Goal: Use online tool/utility: Utilize a website feature to perform a specific function

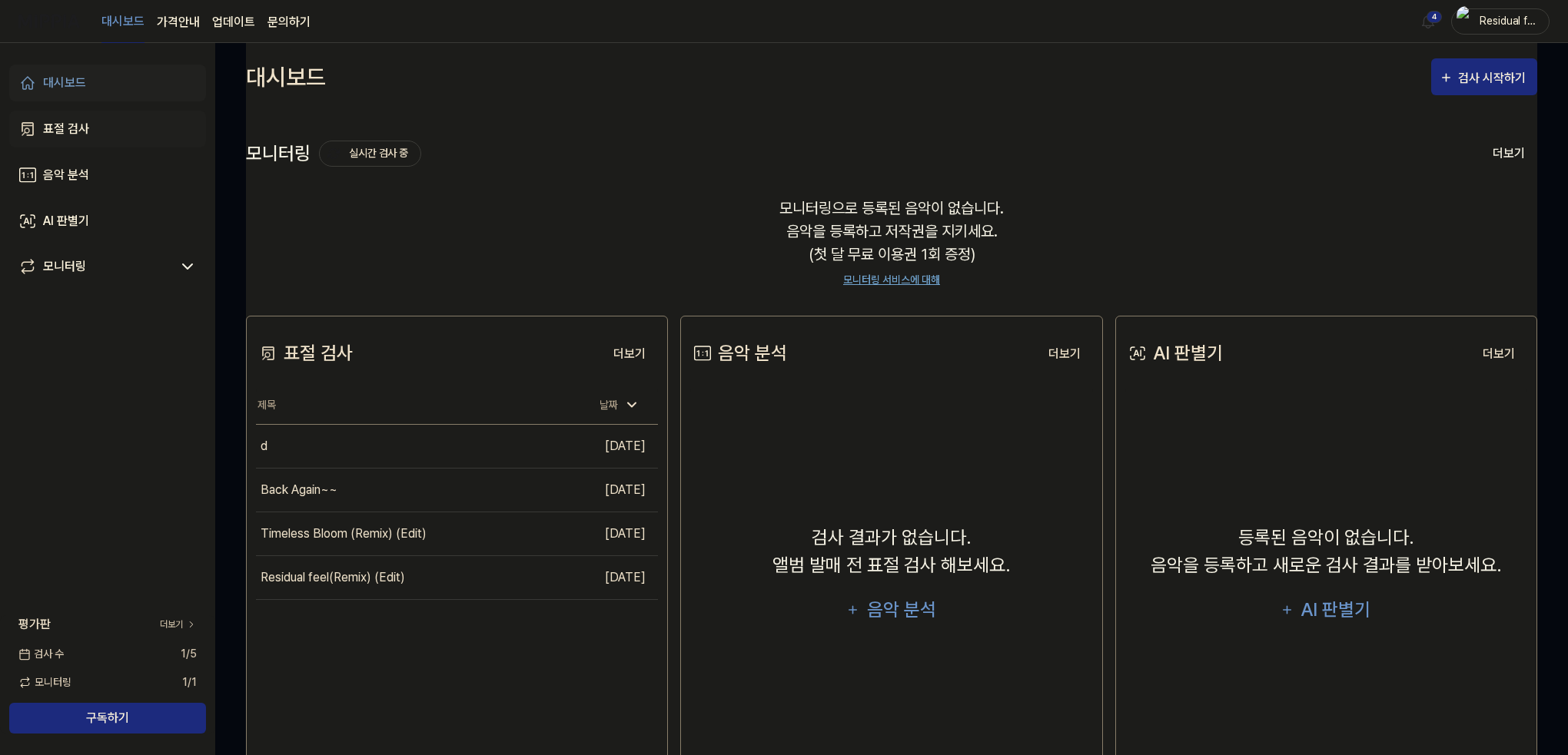
click at [76, 128] on div "표절 검사" at bounding box center [66, 129] width 46 height 18
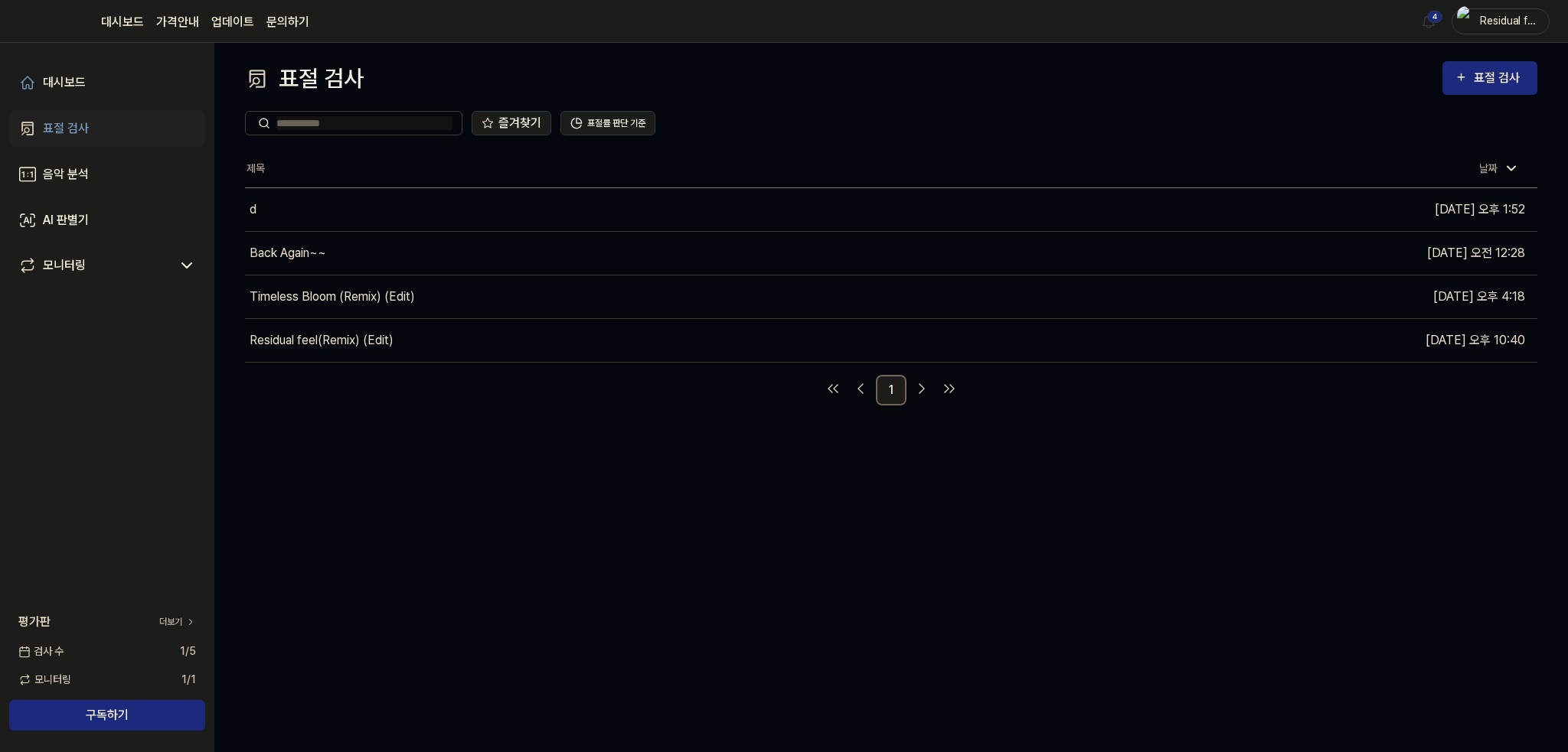
click at [102, 127] on link "표절 검사" at bounding box center [107, 128] width 196 height 37
click at [130, 131] on link "표절 검사" at bounding box center [107, 128] width 196 height 37
click at [1471, 97] on div "즐겨찾기 표절률 판단 기준" at bounding box center [891, 123] width 1292 height 55
click at [1473, 91] on button "표절 검사" at bounding box center [1490, 77] width 95 height 34
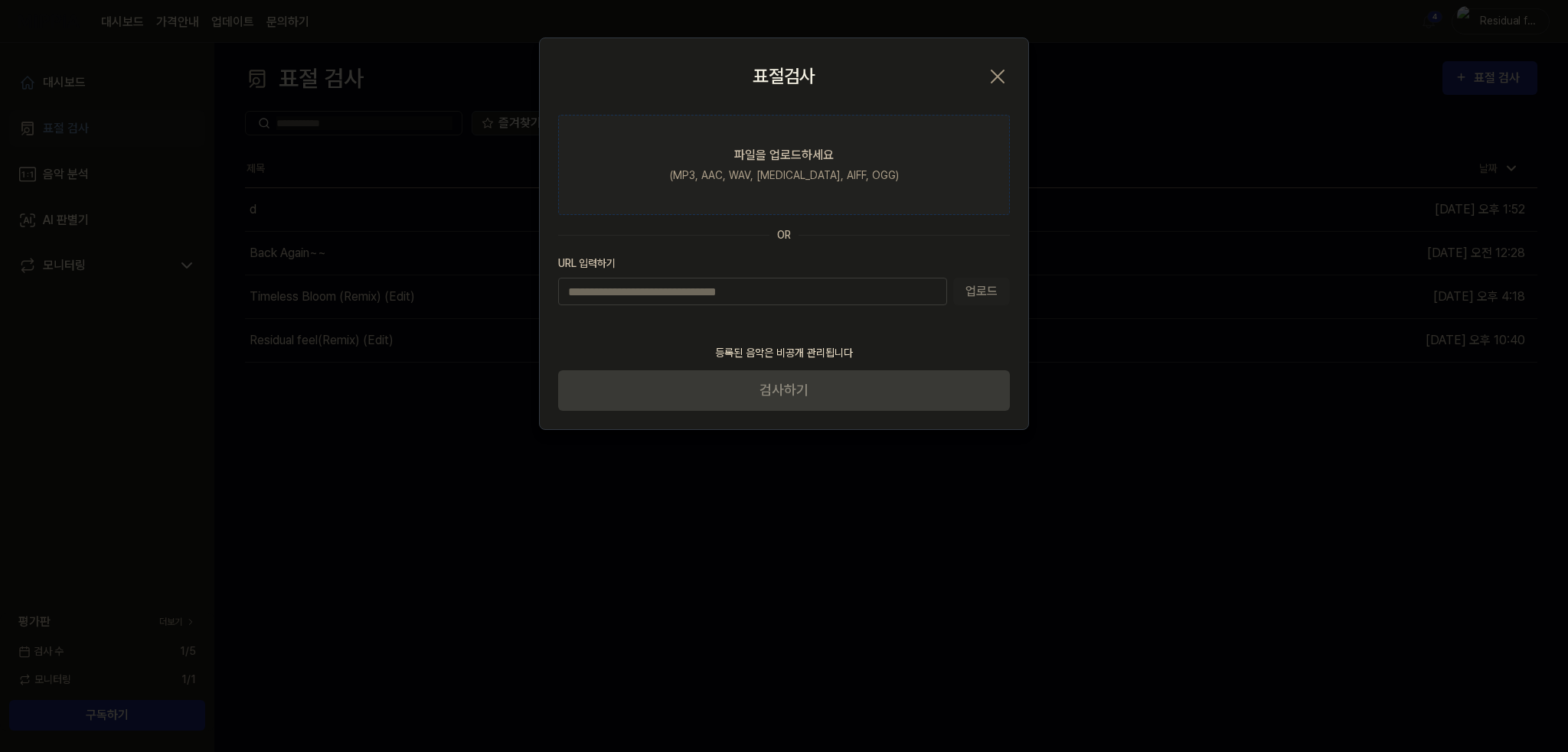
click at [842, 142] on label "파일을 업로드하세요 (MP3, AAC, WAV, [MEDICAL_DATA], AIFF, OGG)" at bounding box center [784, 165] width 452 height 100
click at [0, 0] on input "파일을 업로드하세요 (MP3, AAC, WAV, [MEDICAL_DATA], AIFF, OGG)" at bounding box center [0, 0] width 0 height 0
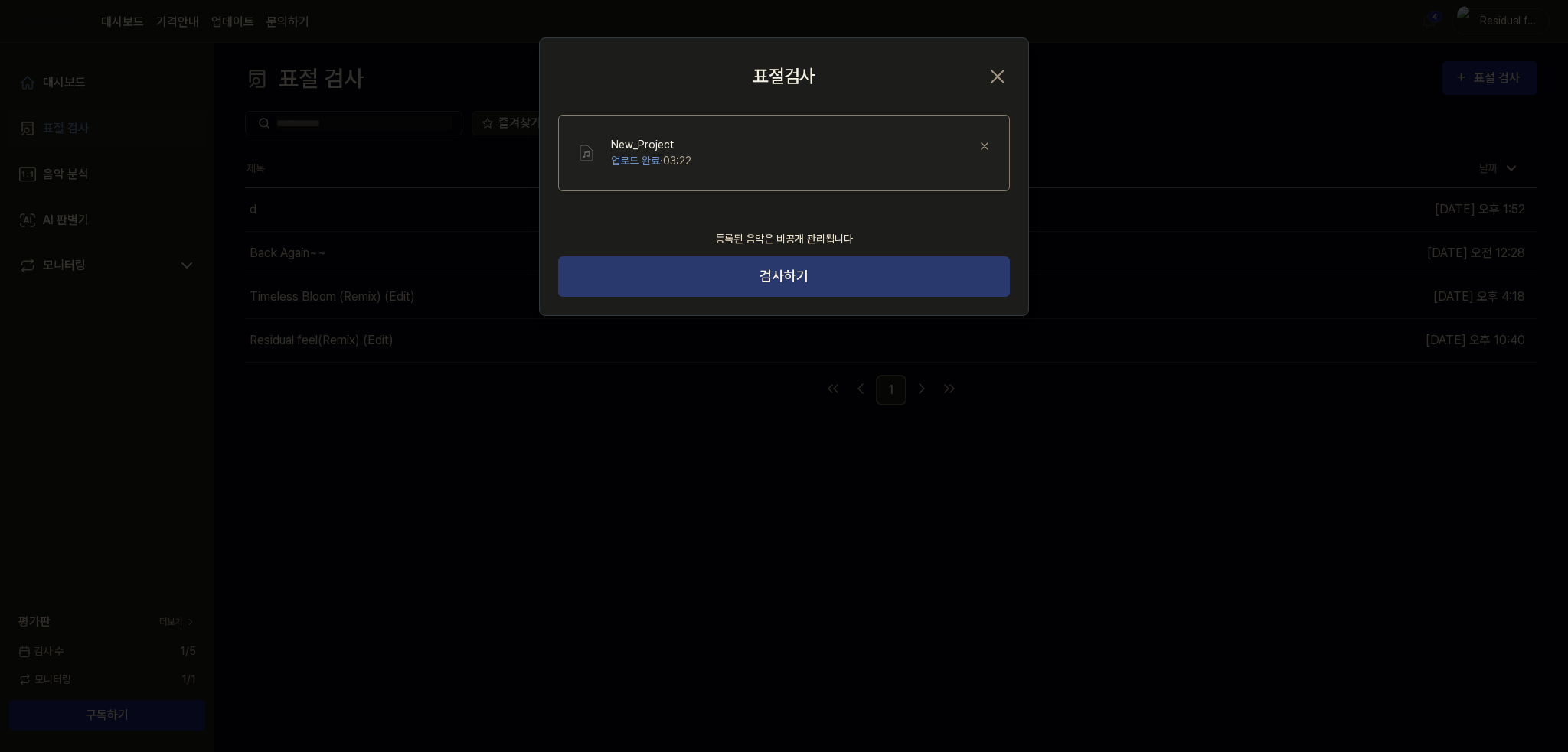
click at [910, 275] on button "검사하기" at bounding box center [784, 277] width 452 height 41
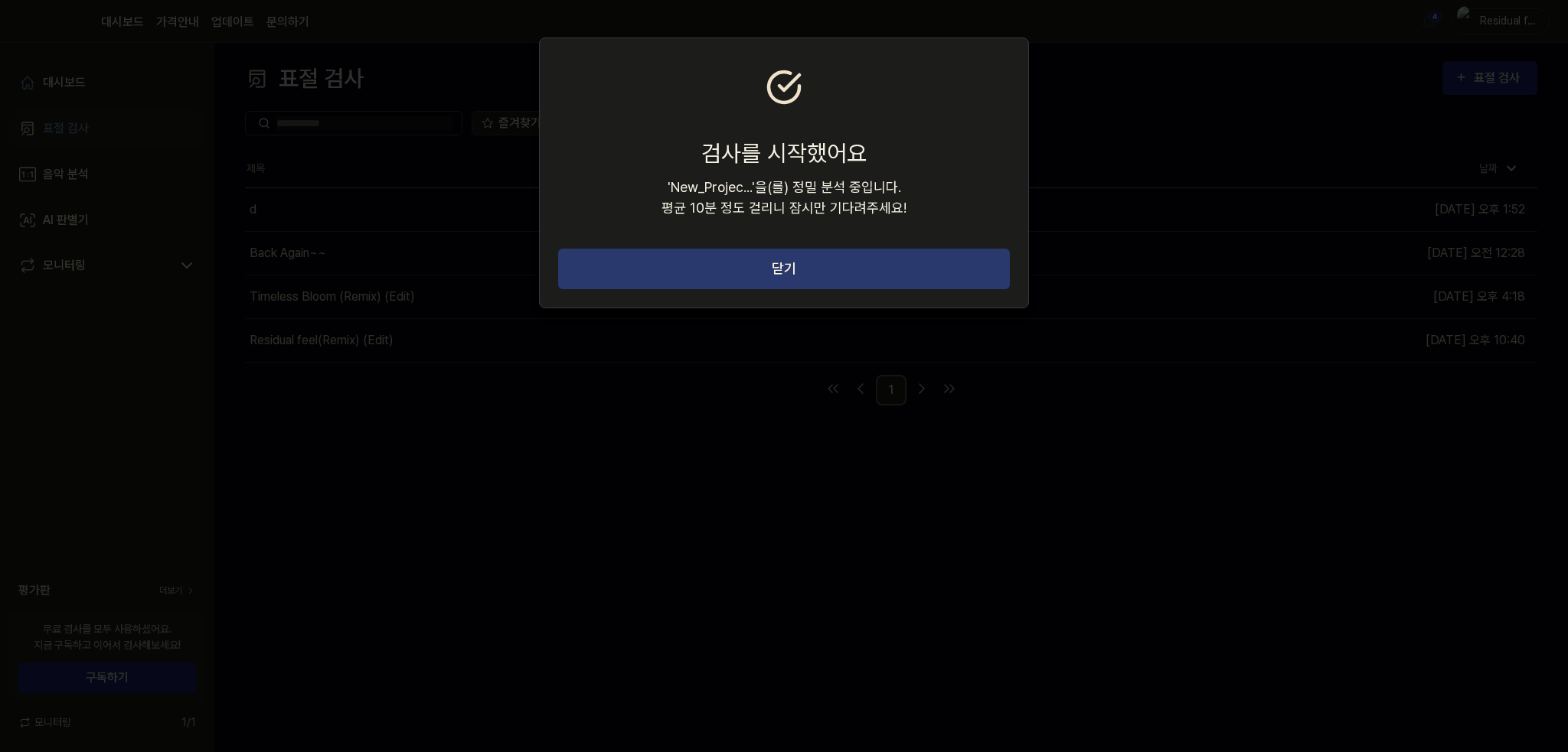
click at [917, 282] on button "닫기" at bounding box center [784, 269] width 452 height 41
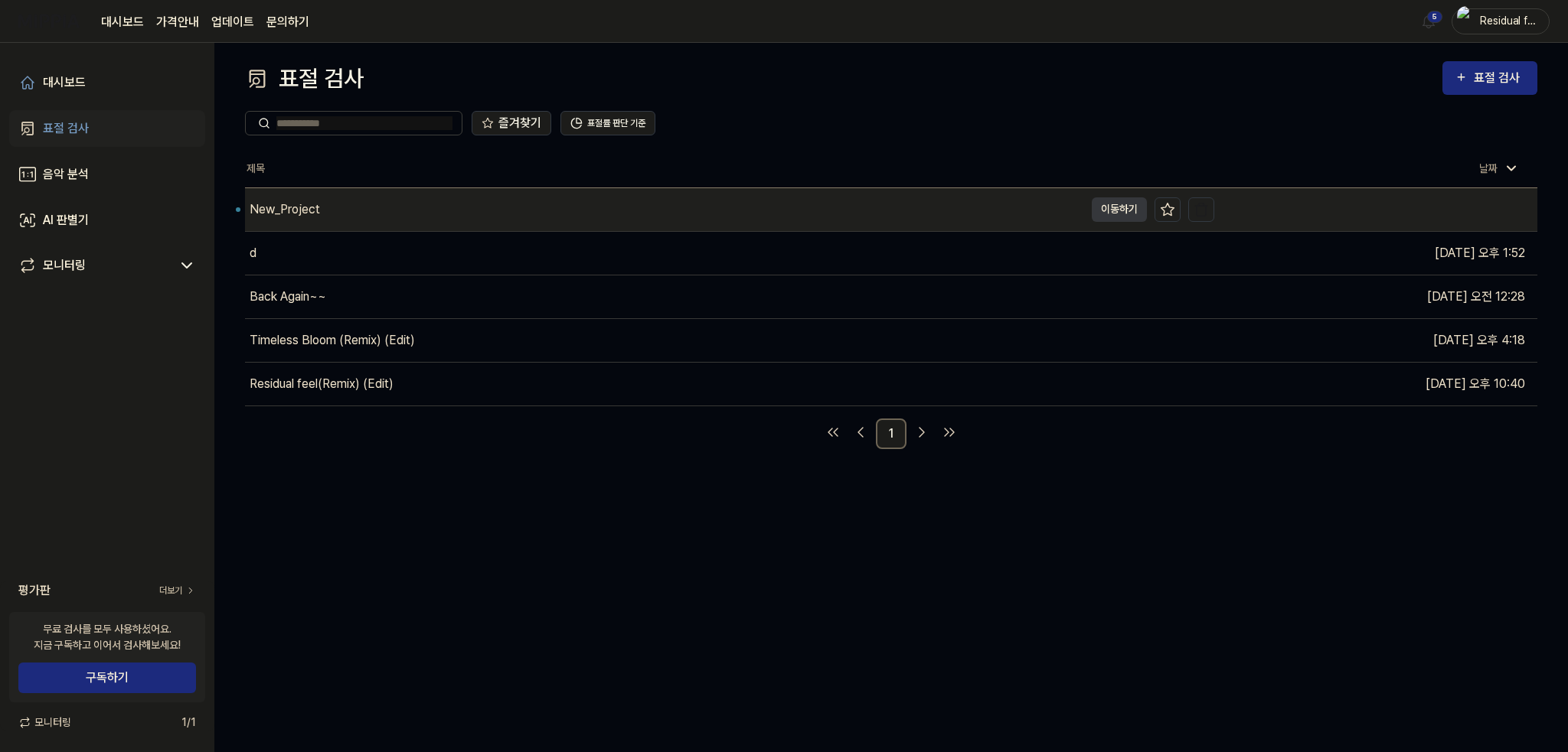
click at [312, 205] on div "New_Project" at bounding box center [285, 209] width 70 height 18
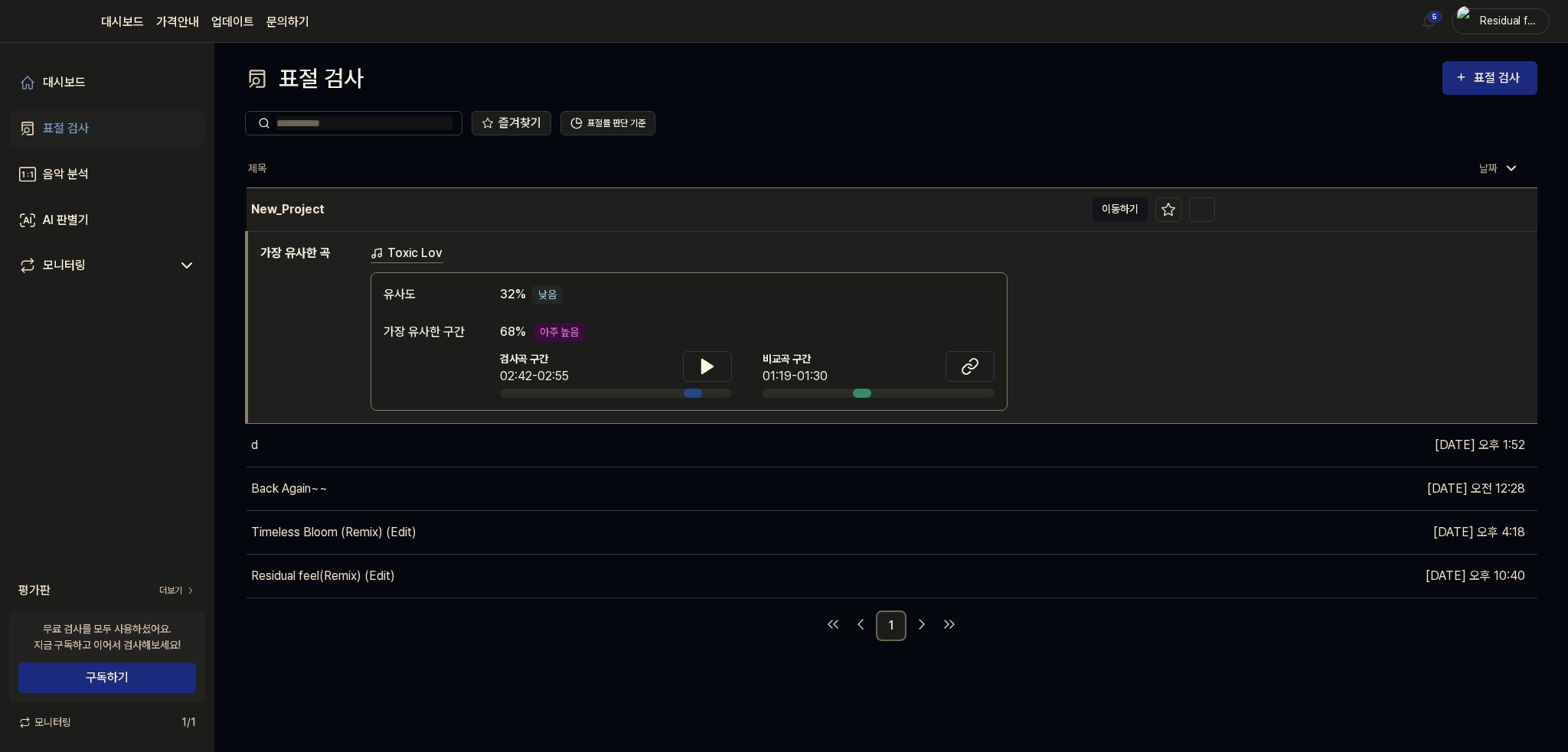
click at [1125, 198] on button "이동하기" at bounding box center [1120, 209] width 55 height 24
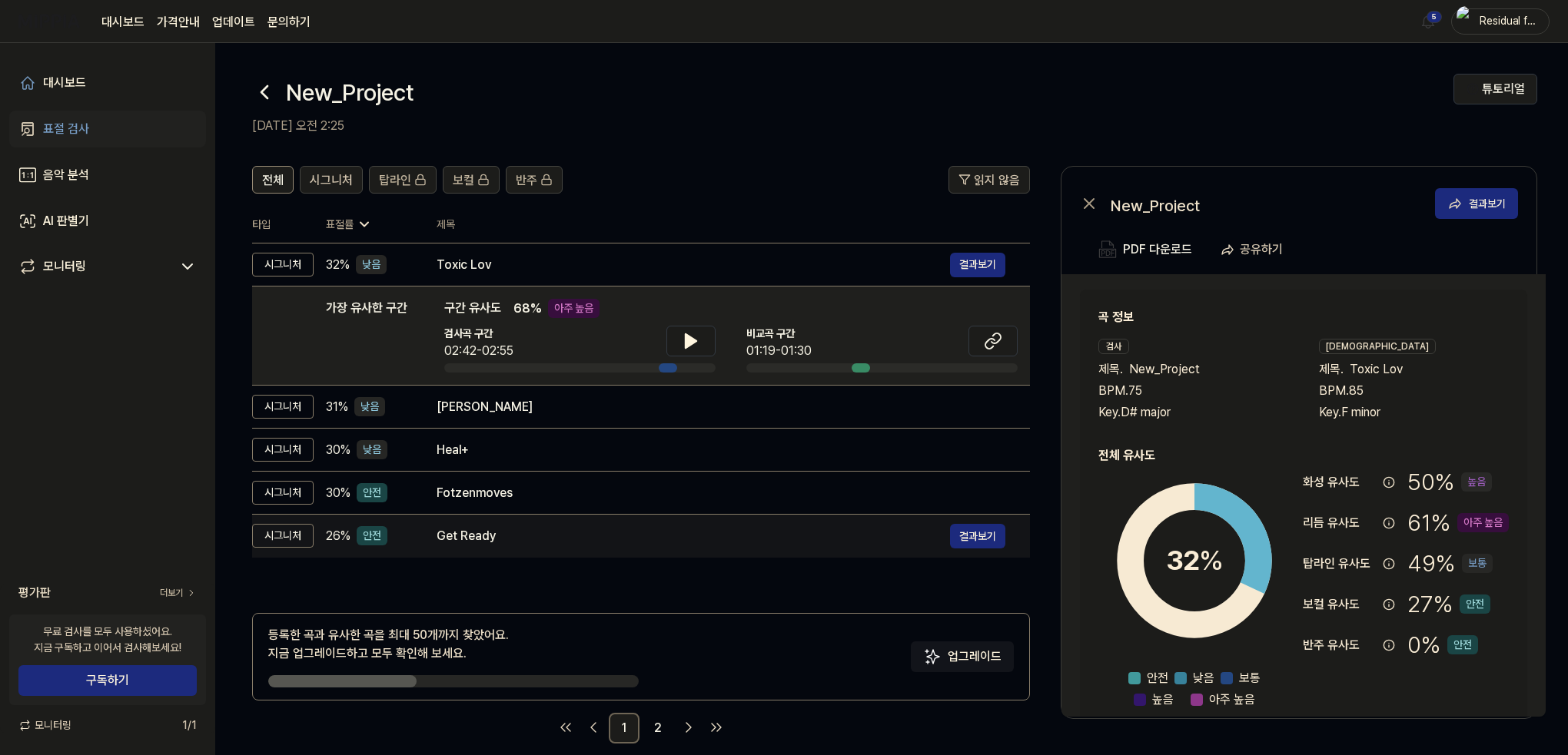
click at [522, 536] on div "Get Ready" at bounding box center [693, 536] width 513 height 18
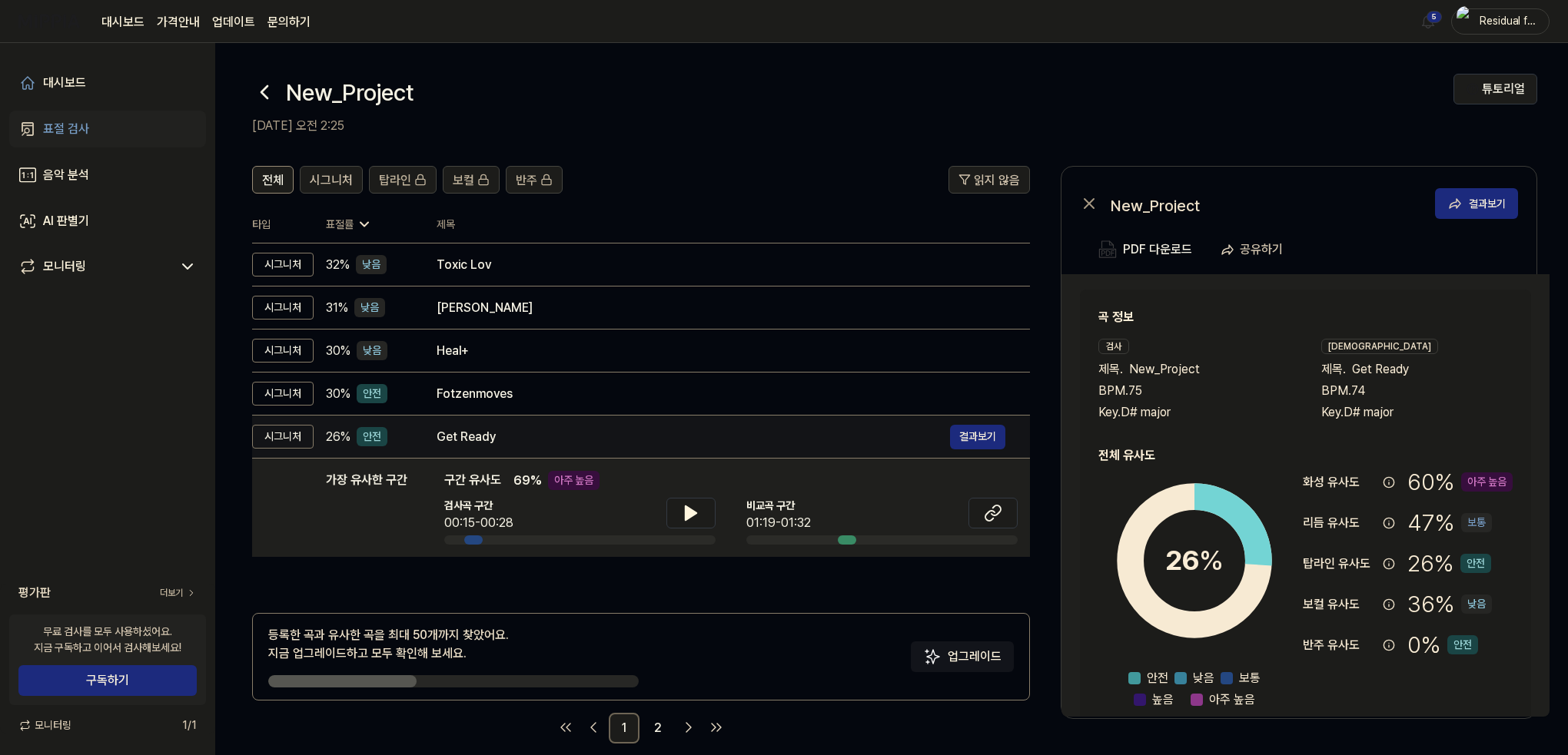
click at [492, 440] on div "Get Ready" at bounding box center [693, 437] width 513 height 18
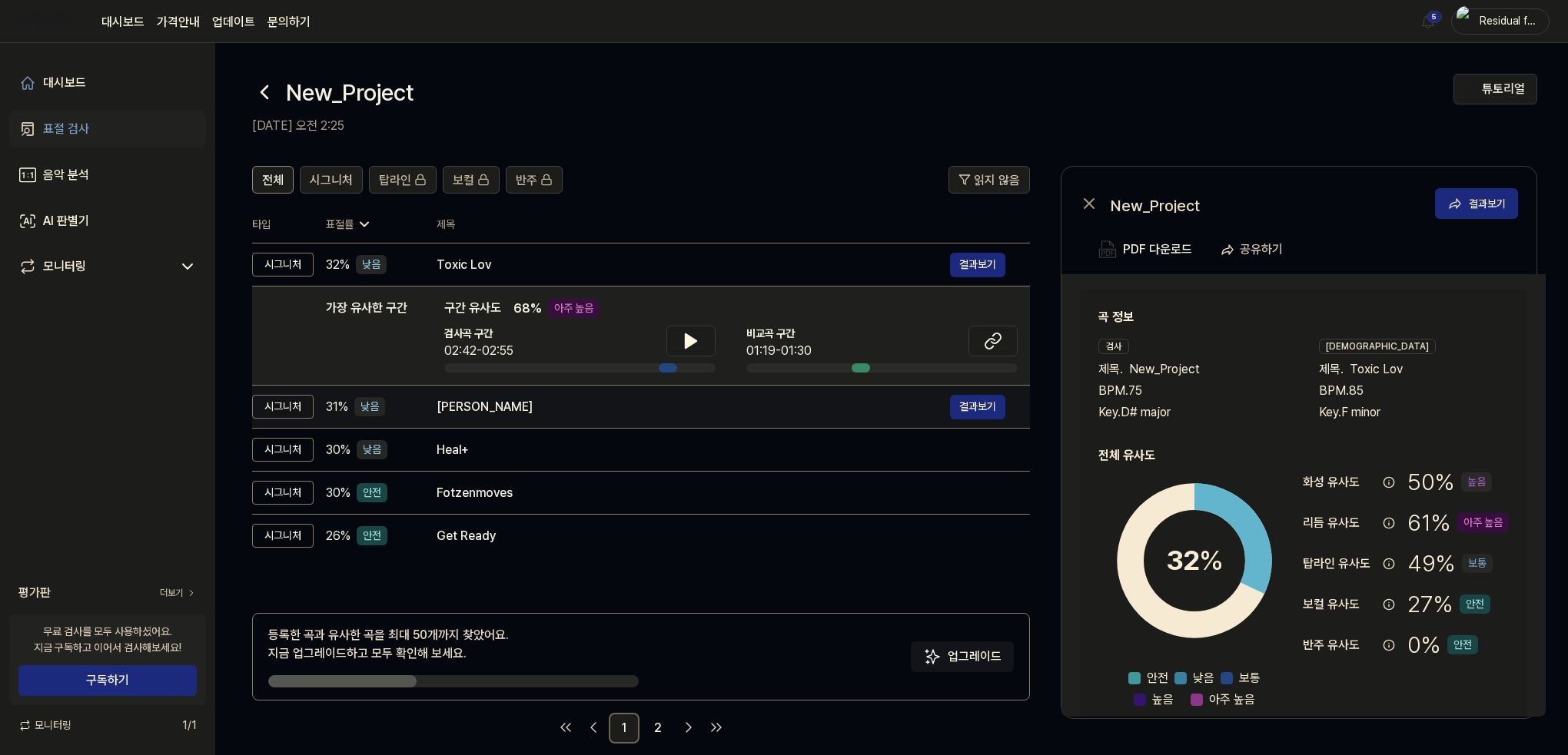
click at [502, 424] on td "Ali 결과보기" at bounding box center [721, 407] width 618 height 43
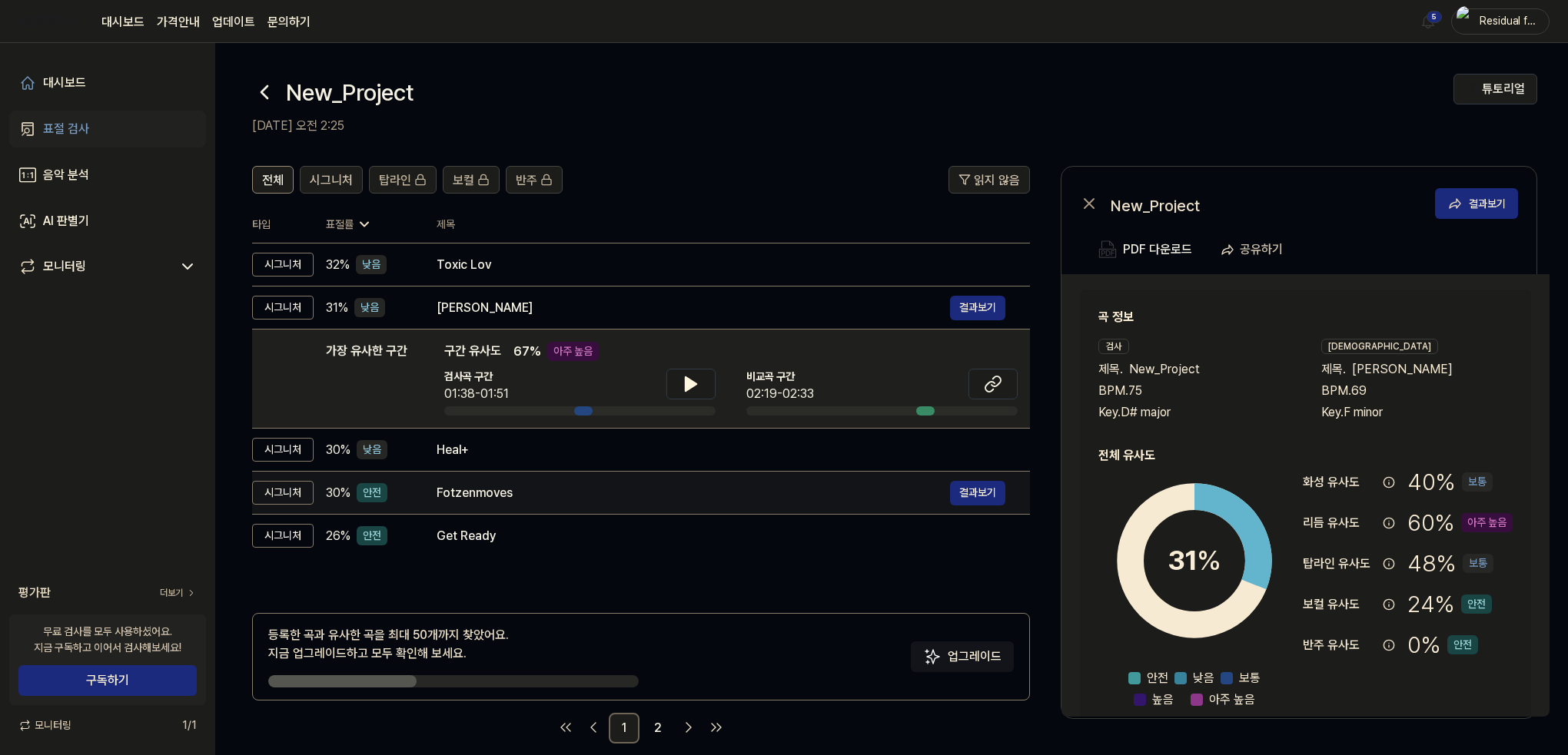
click at [515, 511] on td "Fotzenmoves 결과보기" at bounding box center [721, 493] width 618 height 43
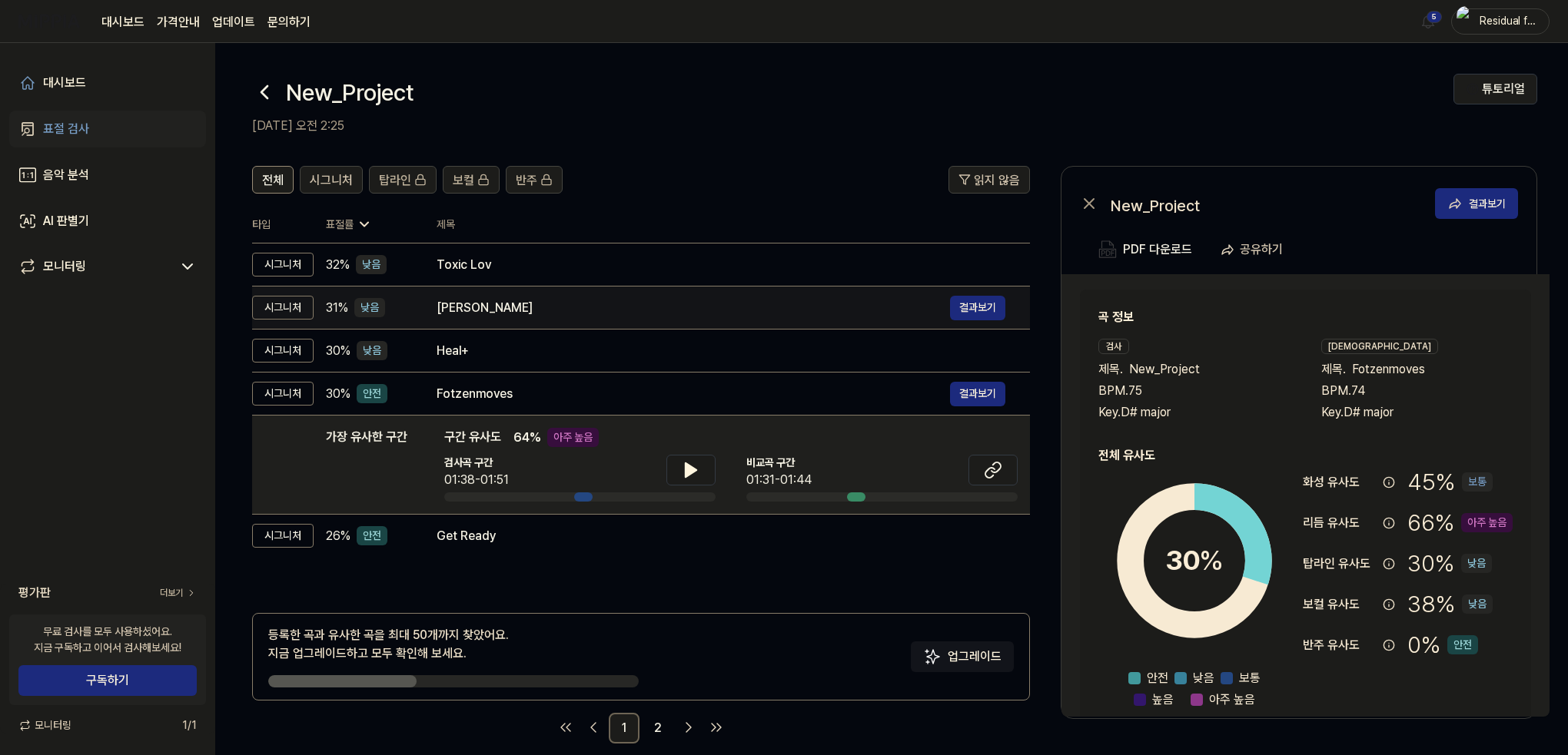
click at [501, 322] on td "Ali 결과보기" at bounding box center [721, 308] width 618 height 43
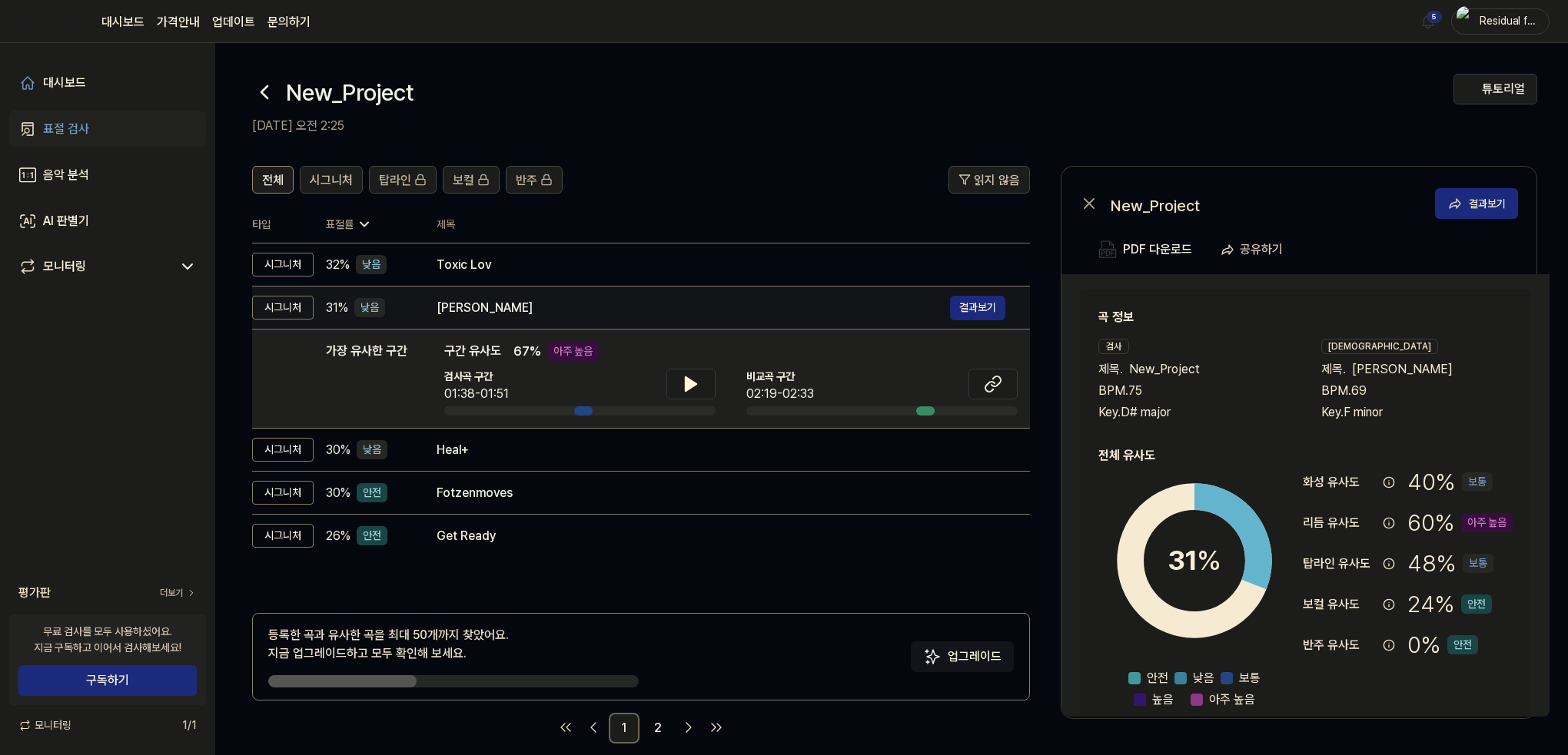
click at [520, 313] on div "[PERSON_NAME]" at bounding box center [693, 307] width 513 height 18
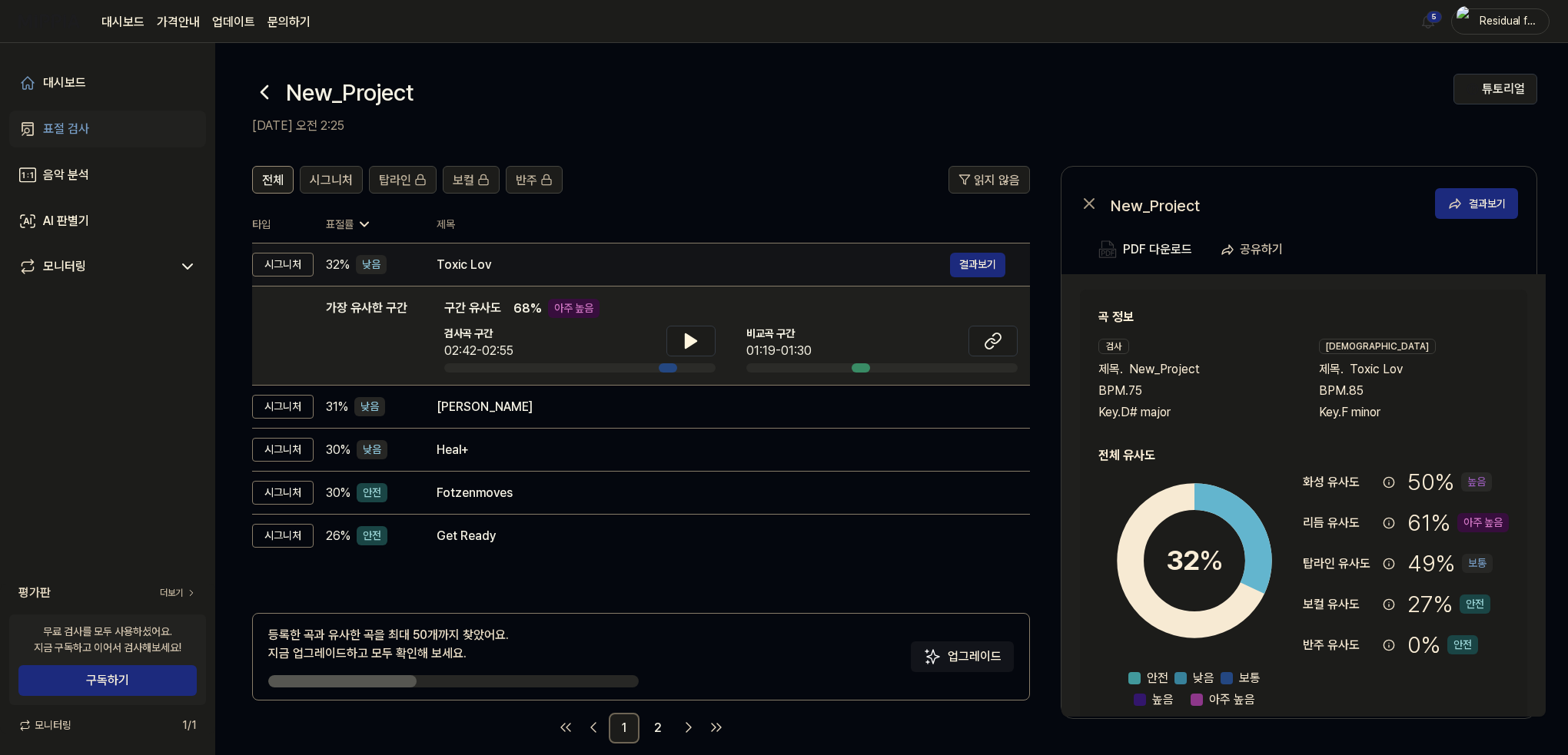
click at [525, 273] on div "Toxic Lov" at bounding box center [693, 265] width 513 height 18
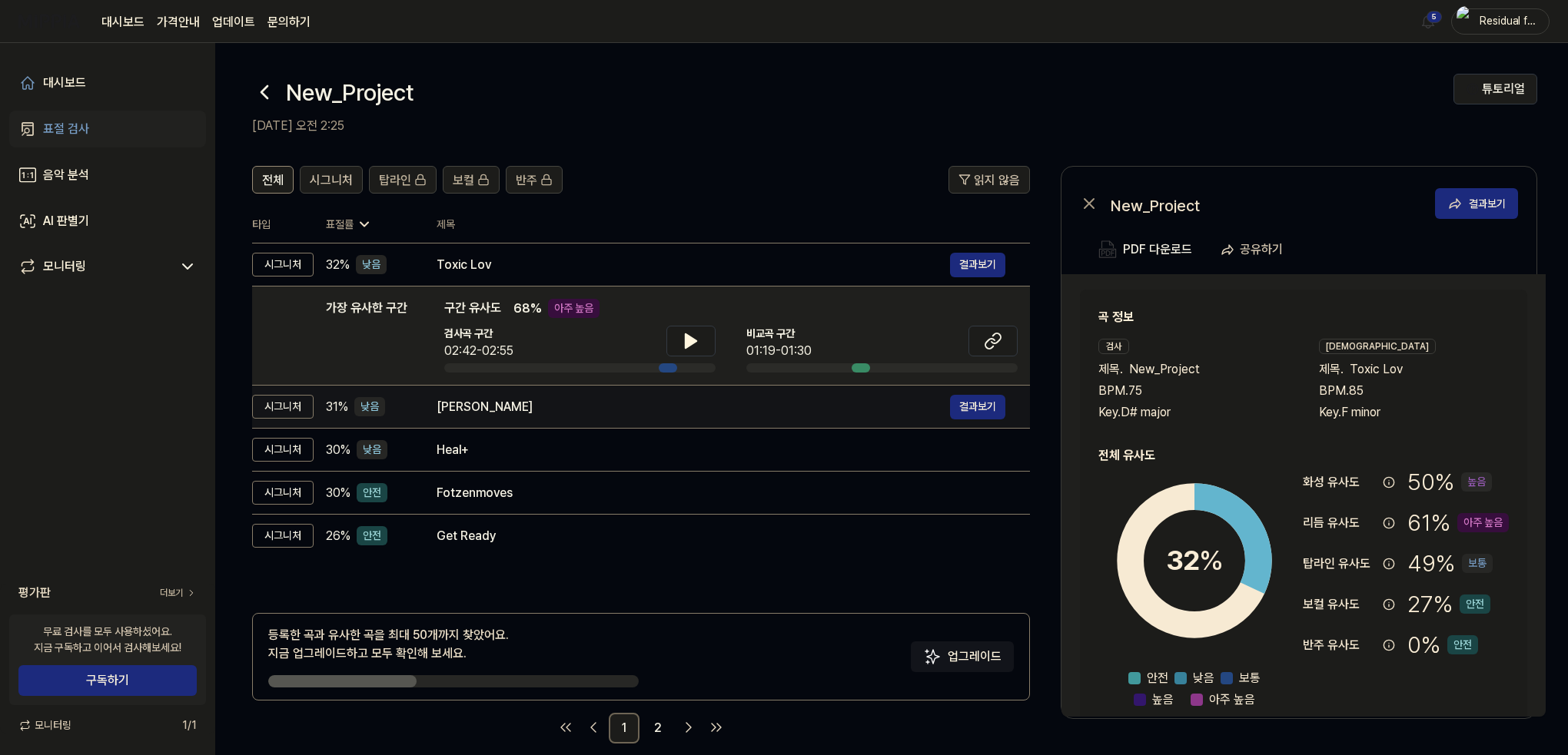
click at [508, 398] on div "[PERSON_NAME]" at bounding box center [693, 407] width 513 height 18
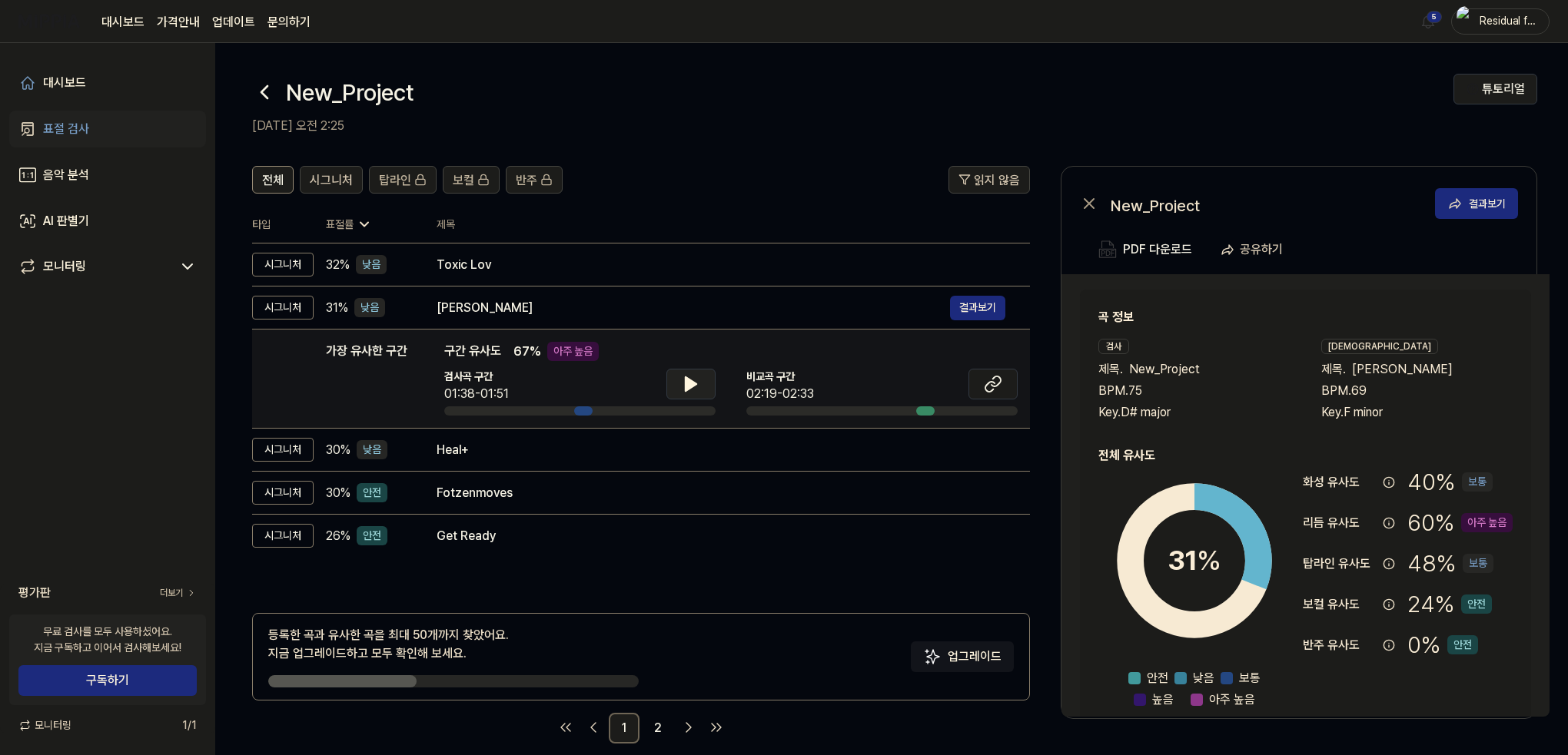
click at [689, 379] on icon at bounding box center [691, 384] width 11 height 14
click at [689, 379] on icon at bounding box center [691, 383] width 18 height 18
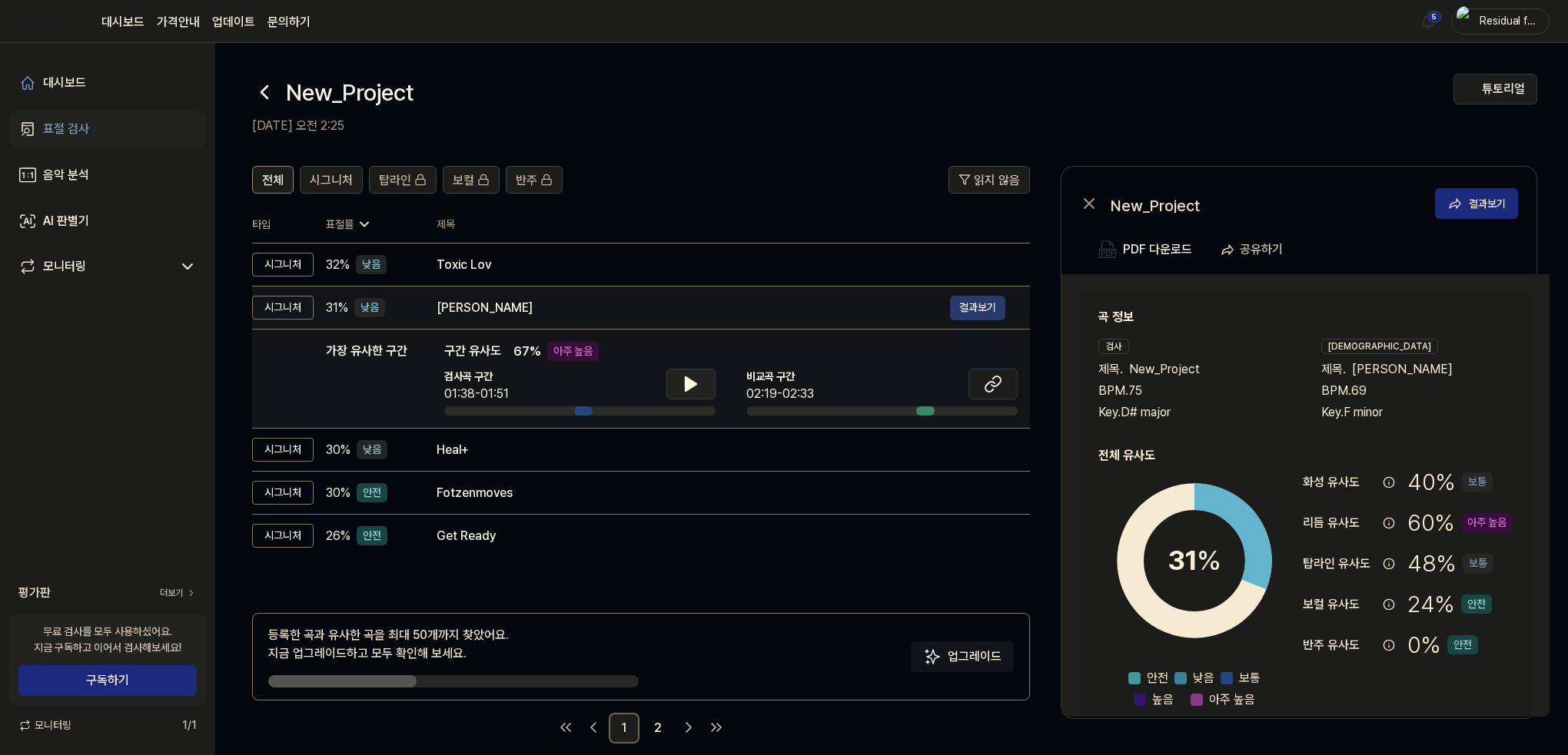
click at [975, 305] on button "결과보기" at bounding box center [978, 308] width 55 height 24
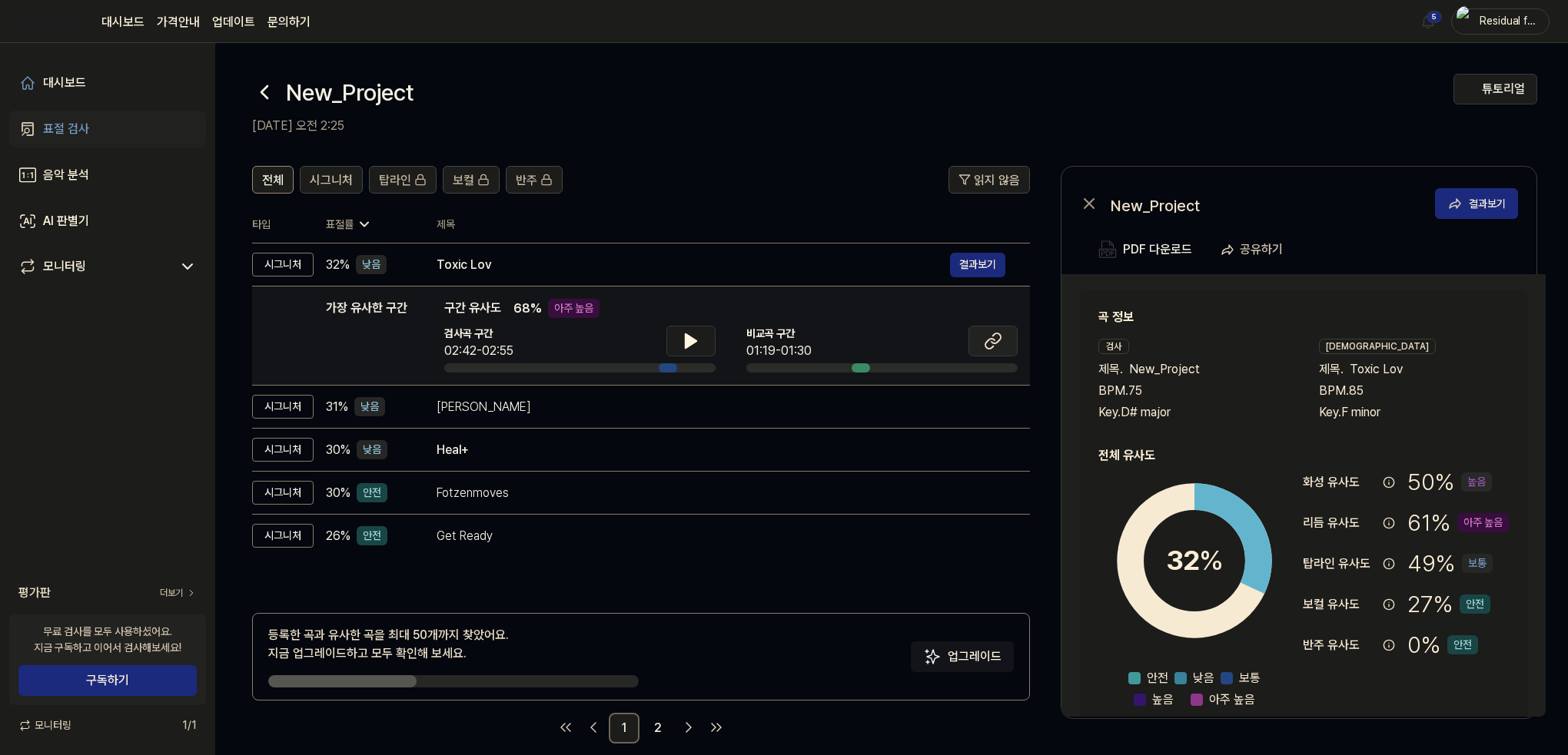
click at [987, 332] on icon at bounding box center [993, 341] width 18 height 18
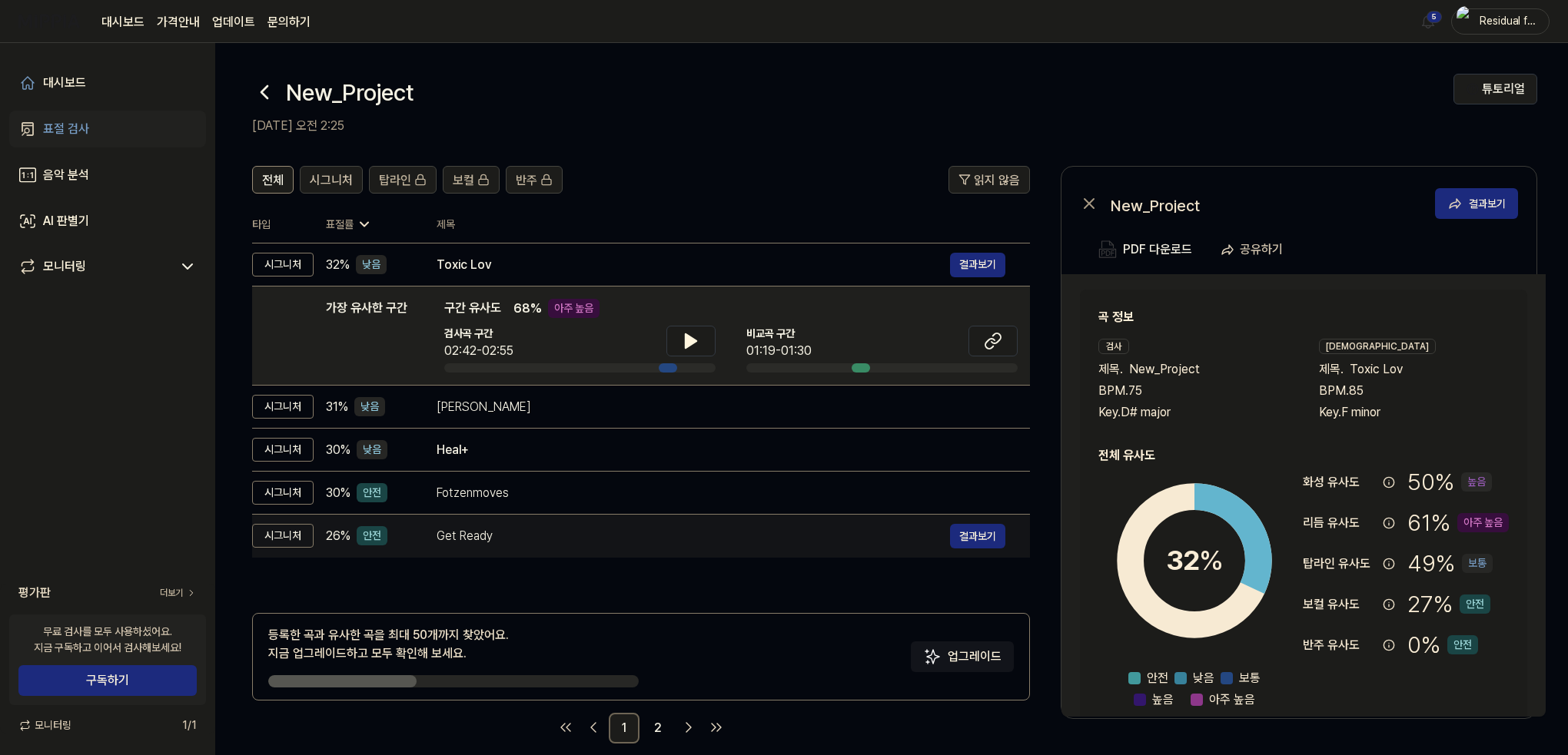
click at [533, 535] on div "Get Ready" at bounding box center [693, 536] width 513 height 18
